Goal: Download file/media

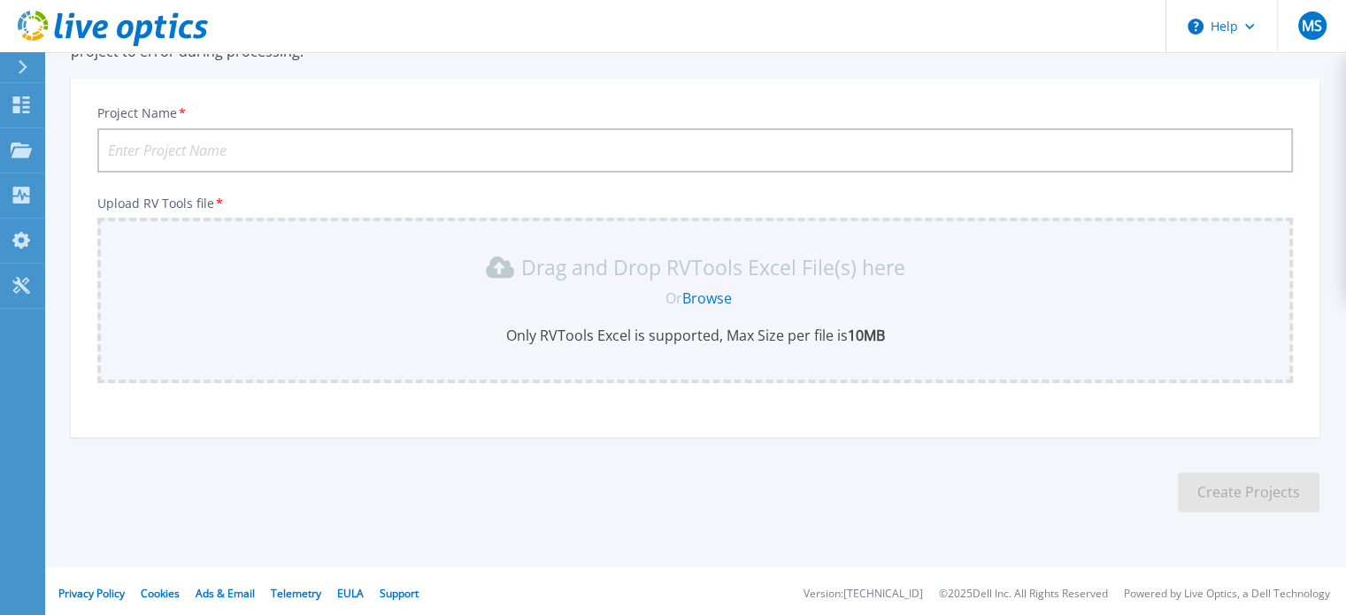
scroll to position [166, 0]
click at [718, 296] on link "Browse" at bounding box center [707, 294] width 50 height 19
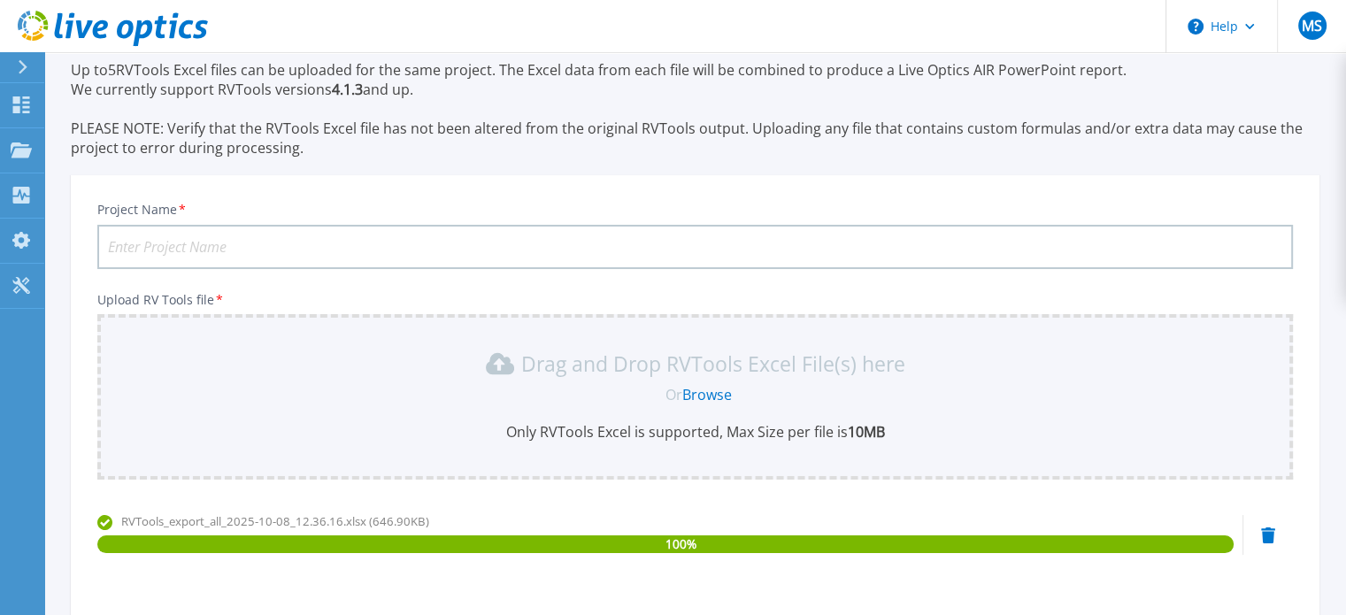
scroll to position [65, 0]
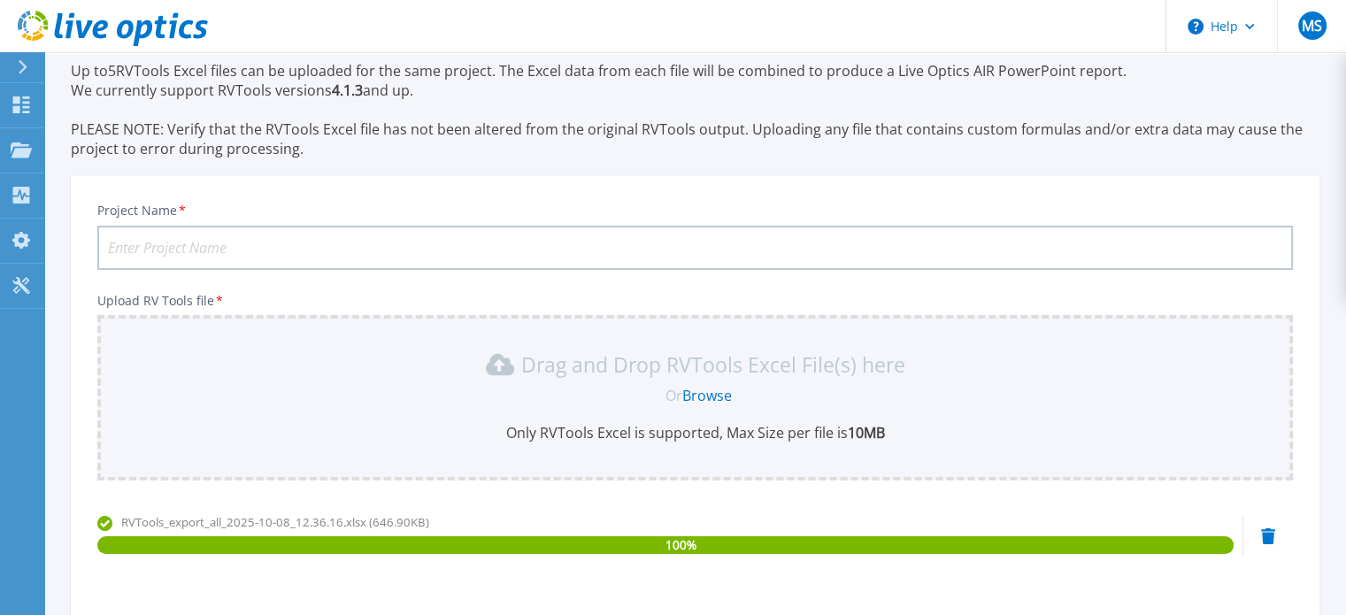
click at [892, 250] on input "Project Name *" at bounding box center [695, 248] width 1196 height 44
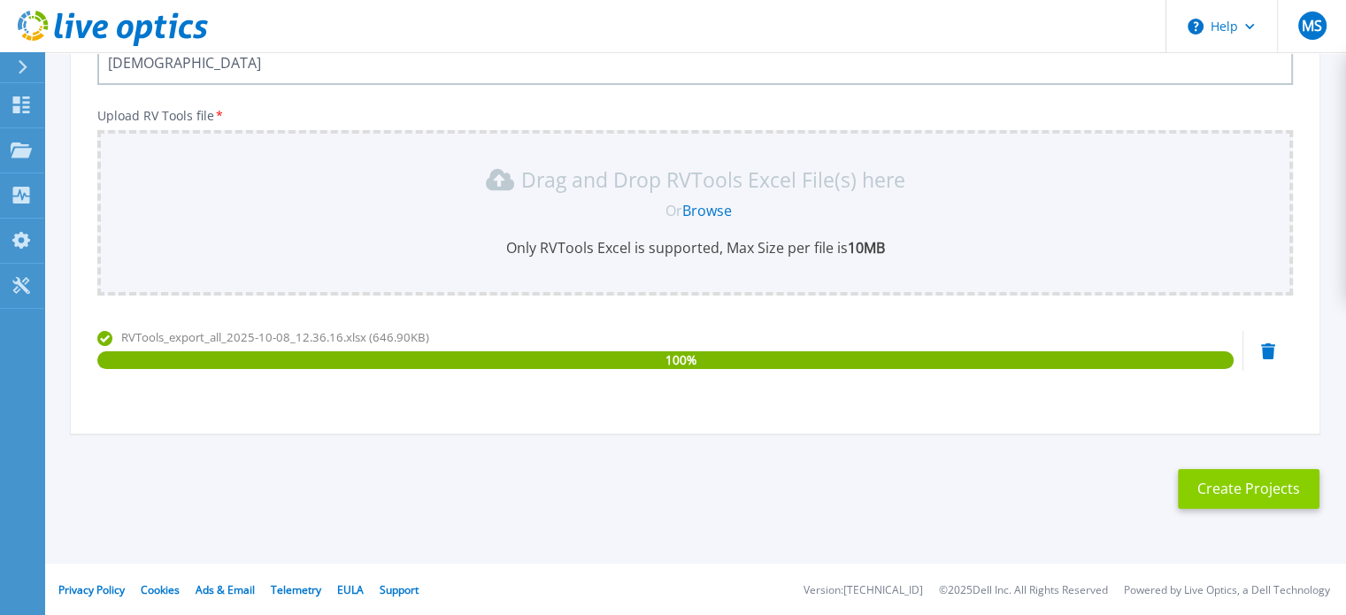
type input "[DEMOGRAPHIC_DATA]"
click at [1221, 500] on button "Create Projects" at bounding box center [1249, 489] width 142 height 40
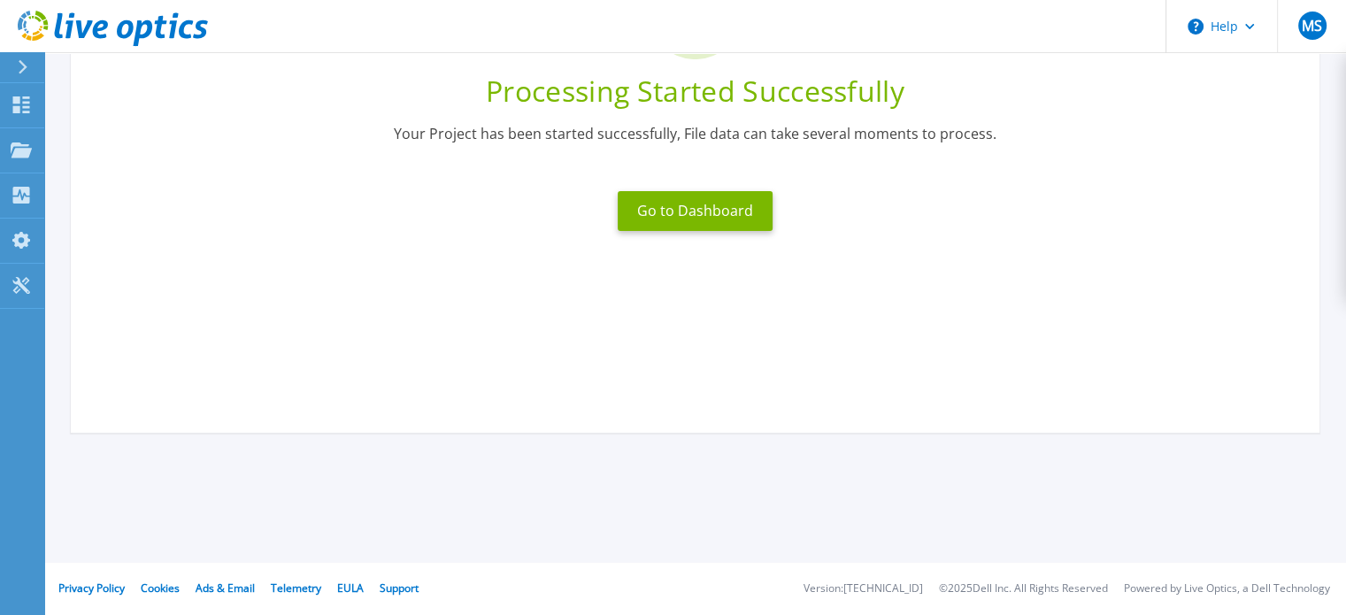
scroll to position [0, 0]
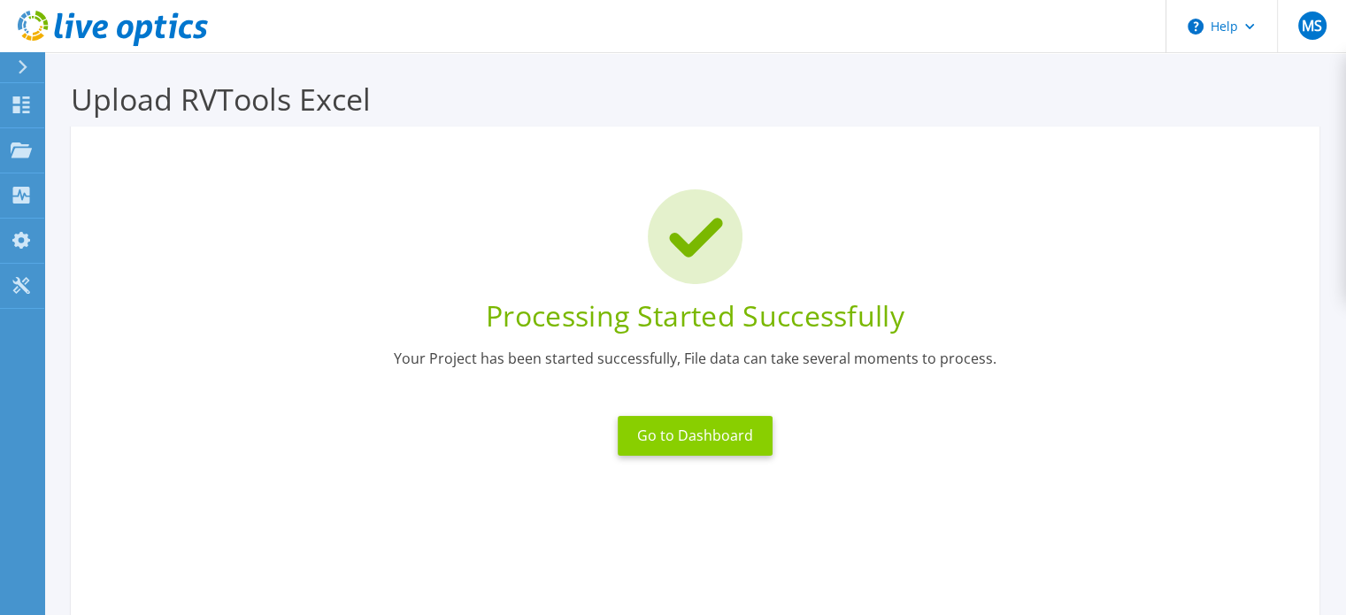
click at [708, 432] on button "Go to Dashboard" at bounding box center [695, 436] width 155 height 40
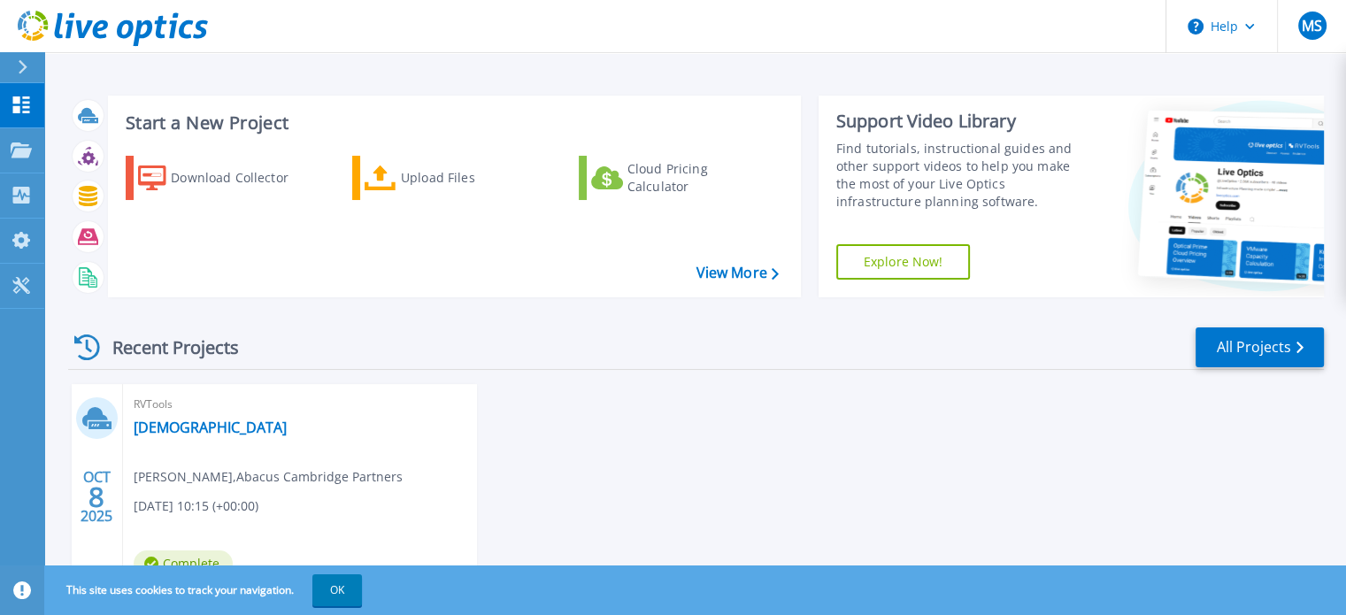
scroll to position [100, 0]
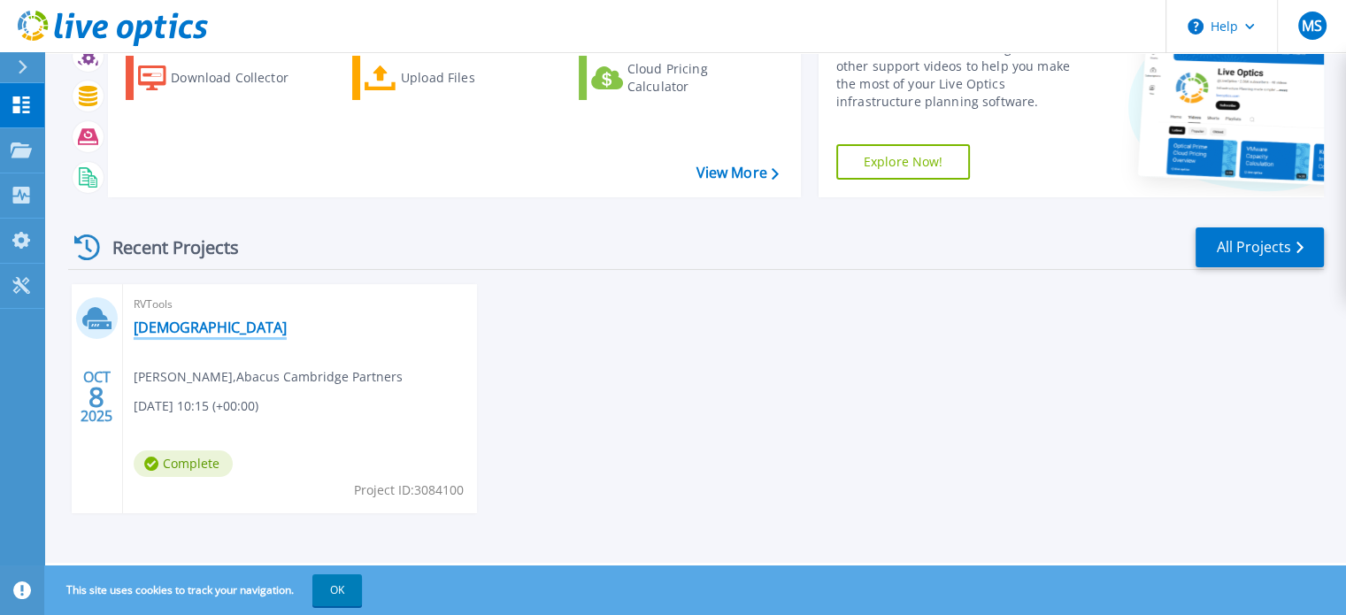
click at [164, 324] on link "shayan" at bounding box center [210, 328] width 153 height 18
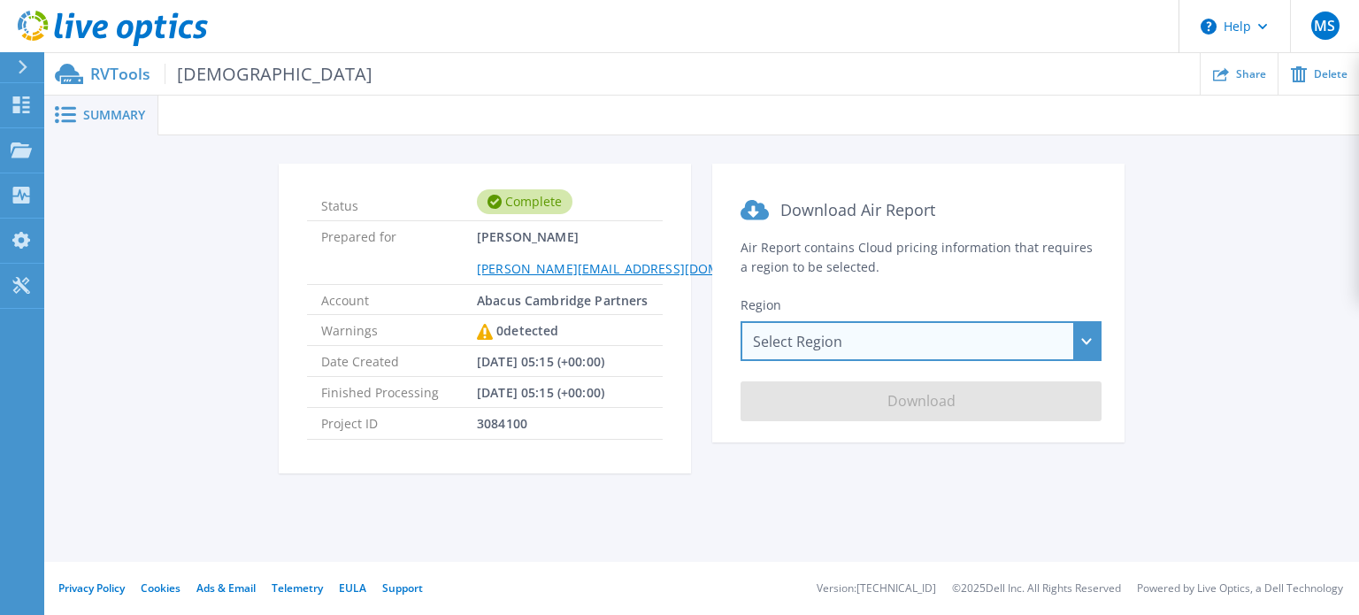
click at [864, 332] on div "Select Region Asia Pacific (Hong Kong) Asia Pacific (Mumbai) Asia Pacific (Seou…" at bounding box center [921, 341] width 361 height 40
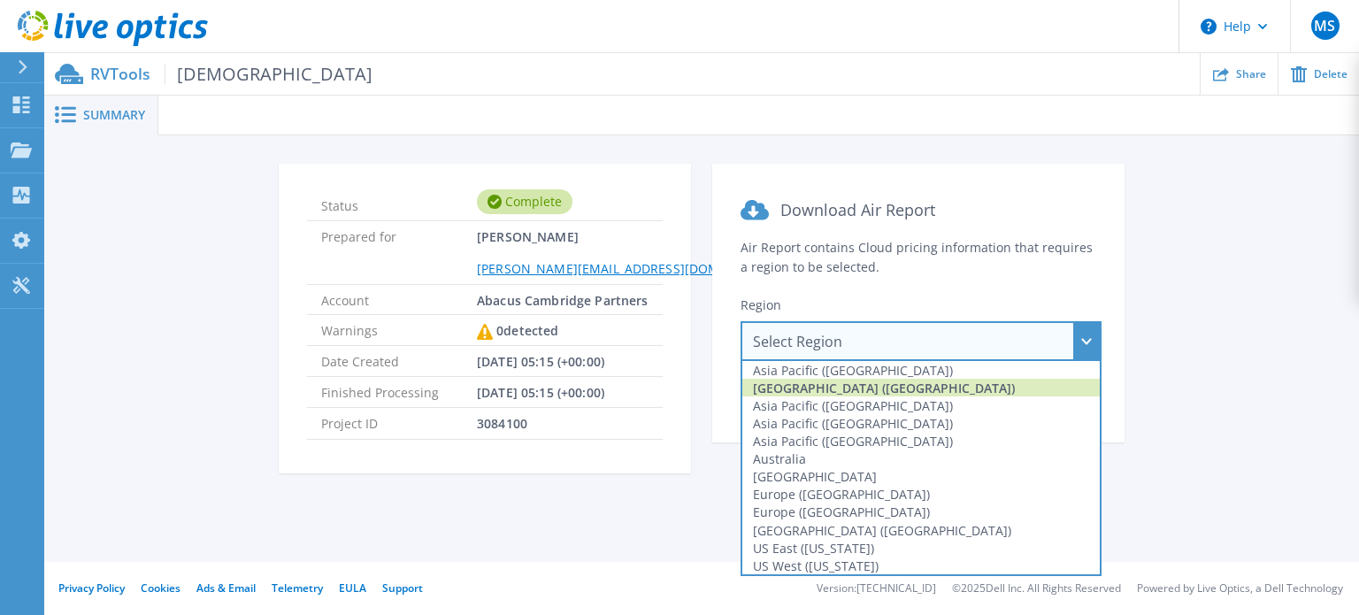
click at [870, 387] on div "Asia Pacific (Mumbai)" at bounding box center [921, 388] width 358 height 18
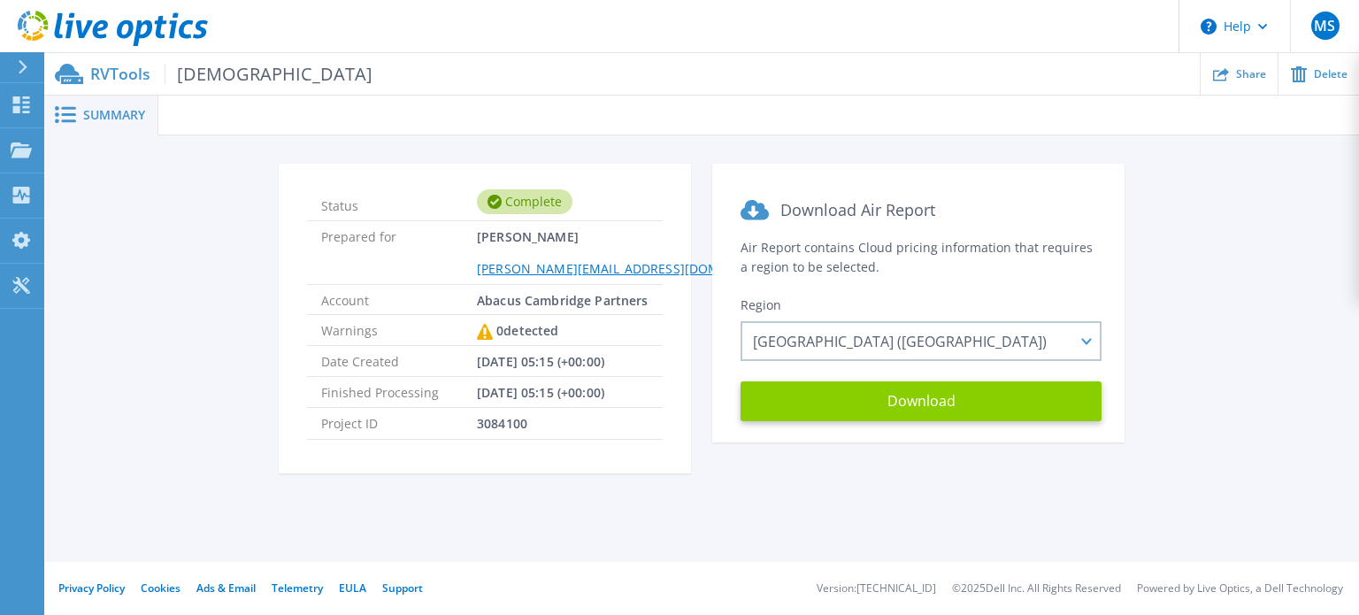
click at [898, 401] on button "Download" at bounding box center [921, 401] width 361 height 40
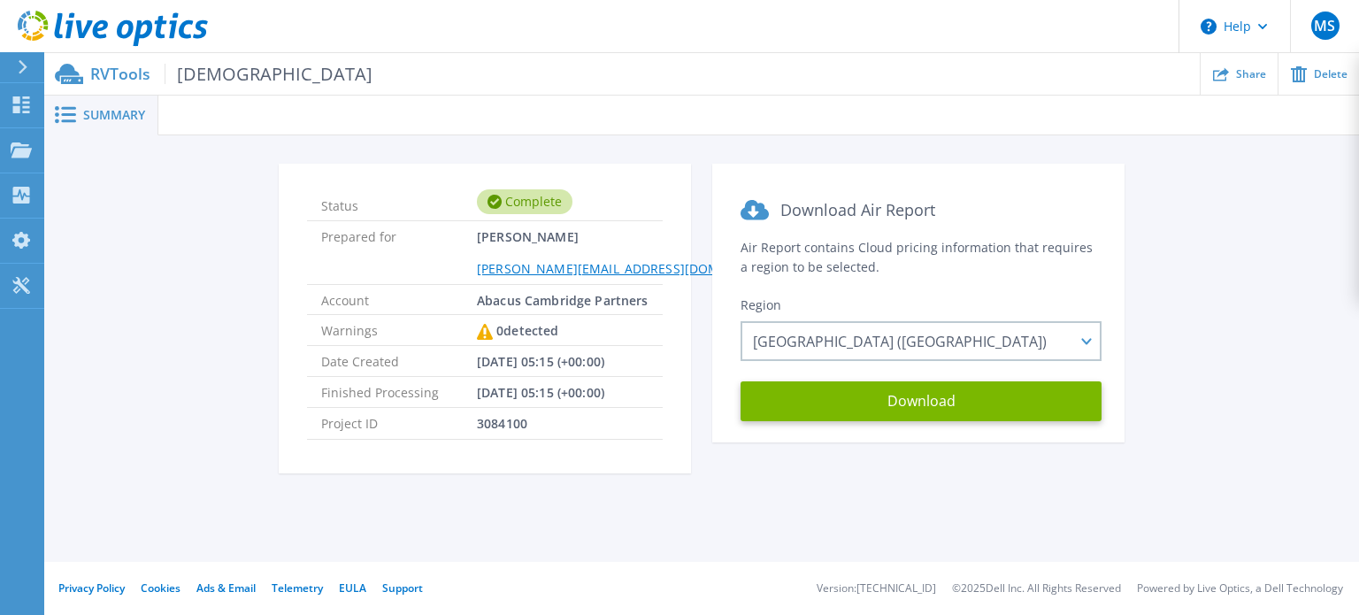
click at [126, 27] on icon at bounding box center [113, 29] width 190 height 36
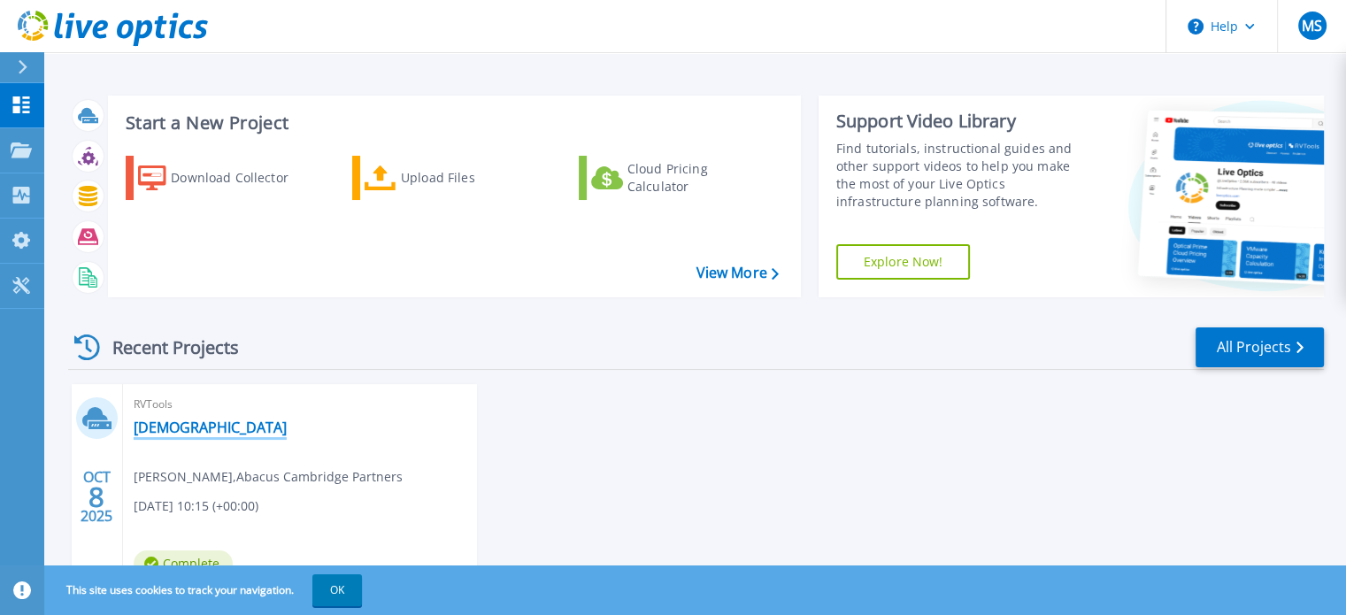
click at [158, 419] on link "[DEMOGRAPHIC_DATA]" at bounding box center [210, 428] width 153 height 18
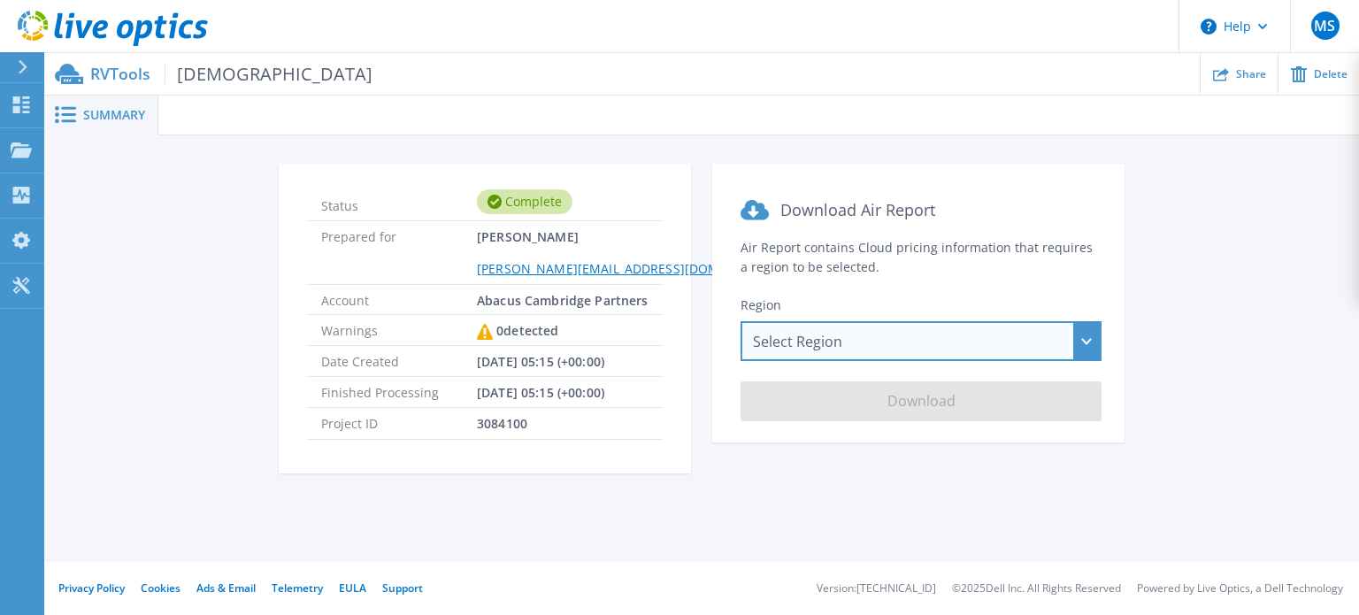
click at [801, 350] on div "Select Region [GEOGRAPHIC_DATA] ([GEOGRAPHIC_DATA]) [GEOGRAPHIC_DATA] ([GEOGRAP…" at bounding box center [921, 341] width 361 height 40
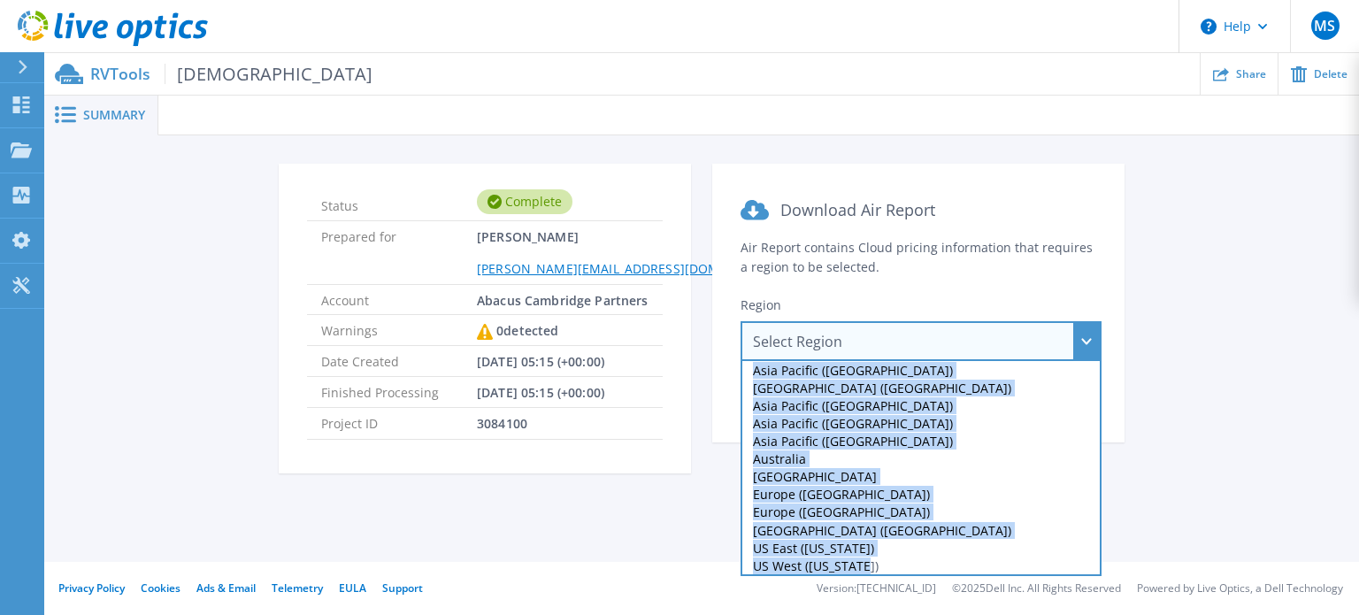
drag, startPoint x: 749, startPoint y: 361, endPoint x: 860, endPoint y: 565, distance: 232.8
click at [860, 565] on div "Asia Pacific ([GEOGRAPHIC_DATA]) [GEOGRAPHIC_DATA] ([GEOGRAPHIC_DATA]) [GEOGRAP…" at bounding box center [921, 468] width 361 height 215
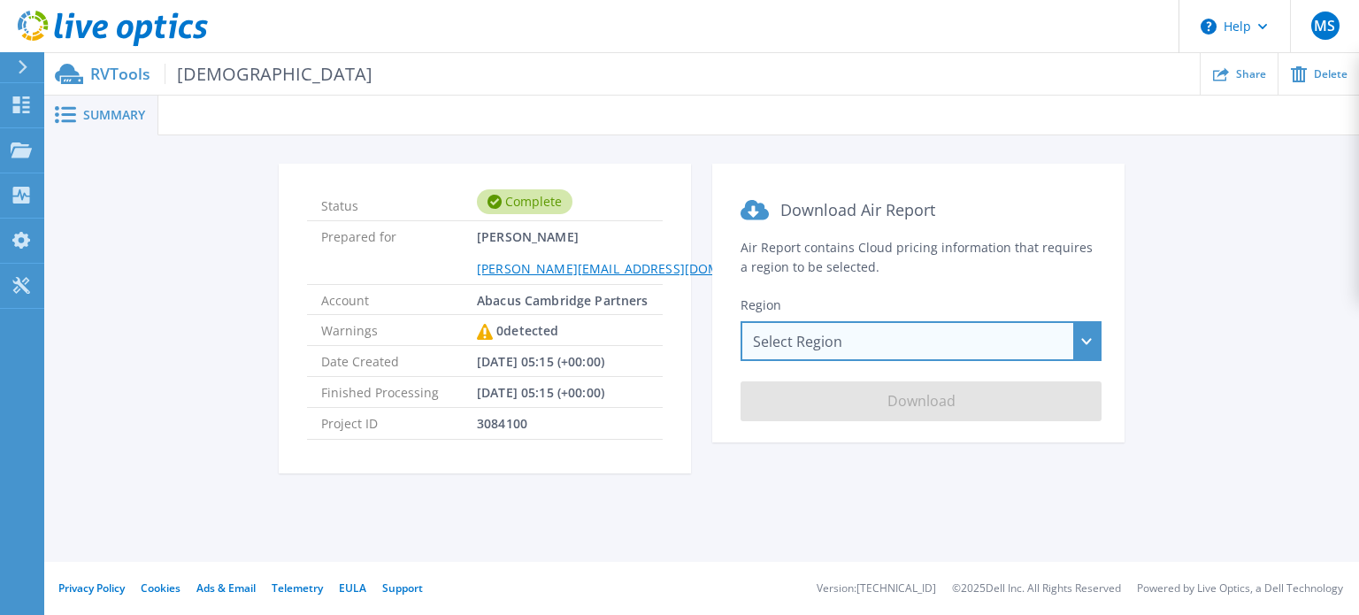
click at [903, 331] on div "Select Region [GEOGRAPHIC_DATA] ([GEOGRAPHIC_DATA]) [GEOGRAPHIC_DATA] ([GEOGRAP…" at bounding box center [921, 341] width 361 height 40
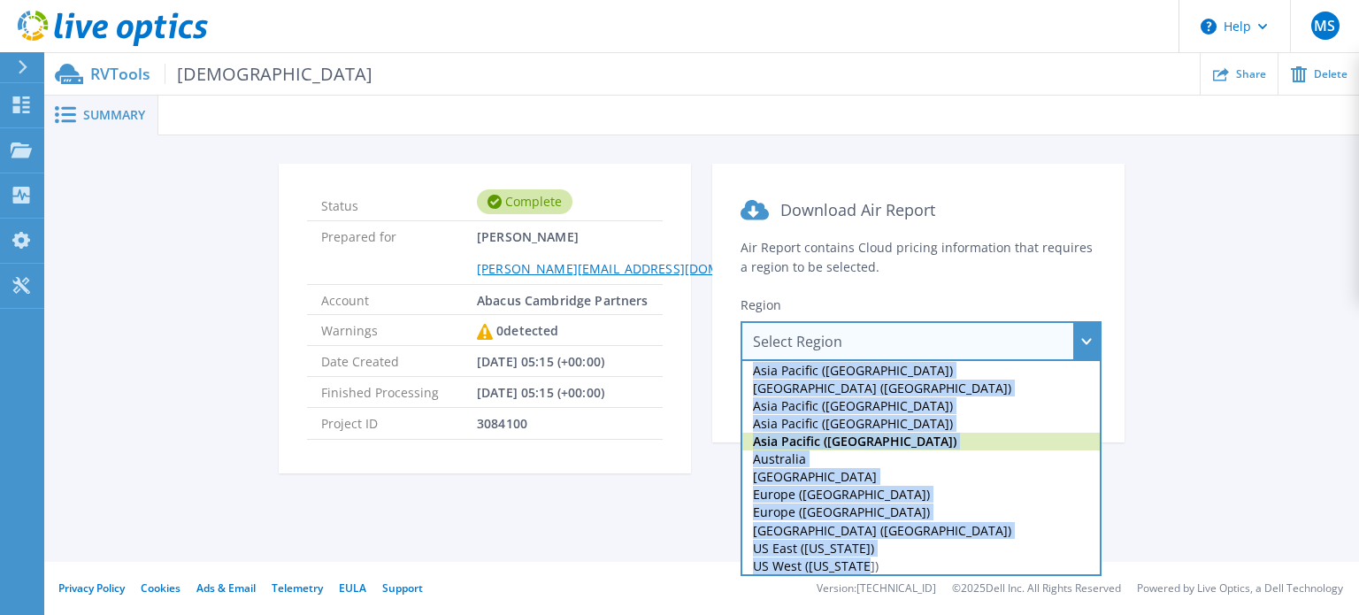
click at [943, 437] on div "Asia Pacific ([GEOGRAPHIC_DATA])" at bounding box center [921, 442] width 358 height 18
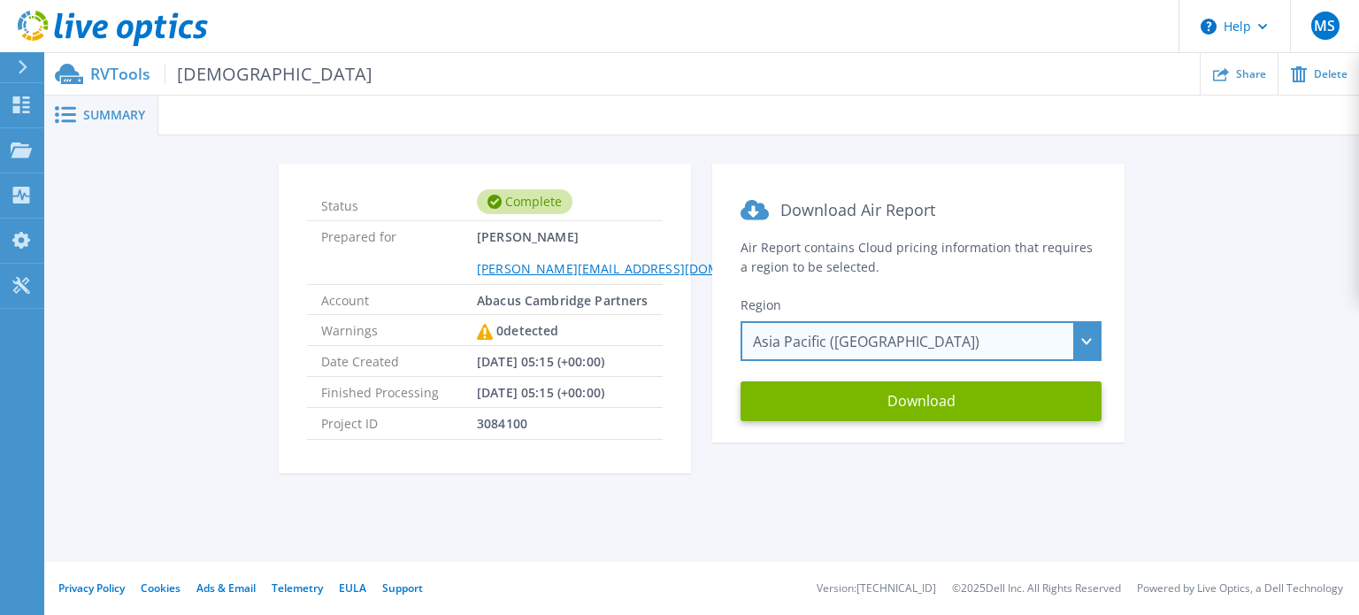
click at [962, 332] on div "Asia Pacific ([GEOGRAPHIC_DATA]) [GEOGRAPHIC_DATA] ([GEOGRAPHIC_DATA]) [GEOGRAP…" at bounding box center [921, 341] width 361 height 40
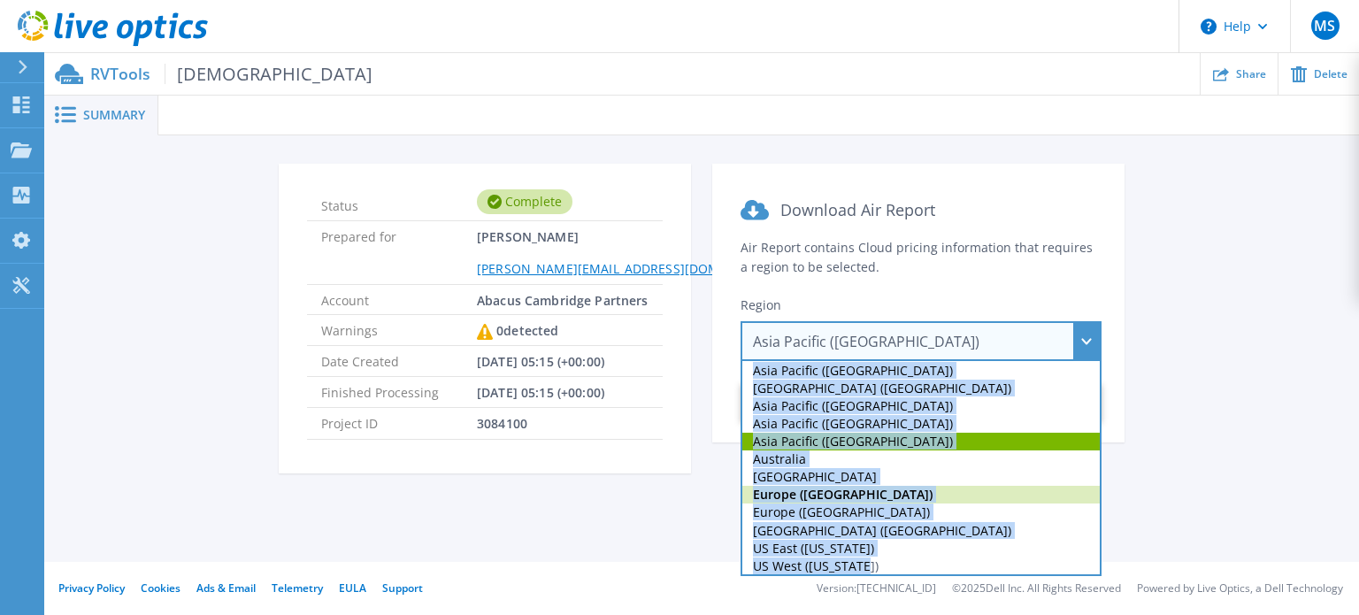
click at [893, 493] on div "Europe ([GEOGRAPHIC_DATA])" at bounding box center [921, 495] width 358 height 18
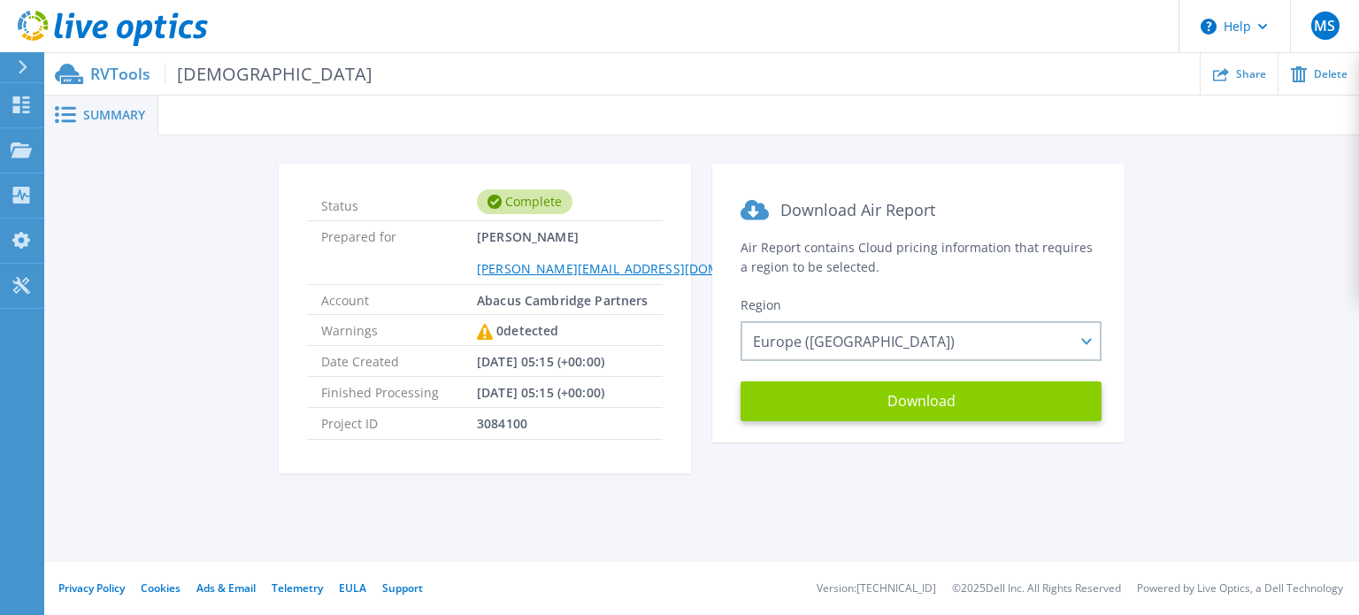
click at [911, 417] on button "Download" at bounding box center [921, 401] width 361 height 40
